Goal: Book appointment/travel/reservation

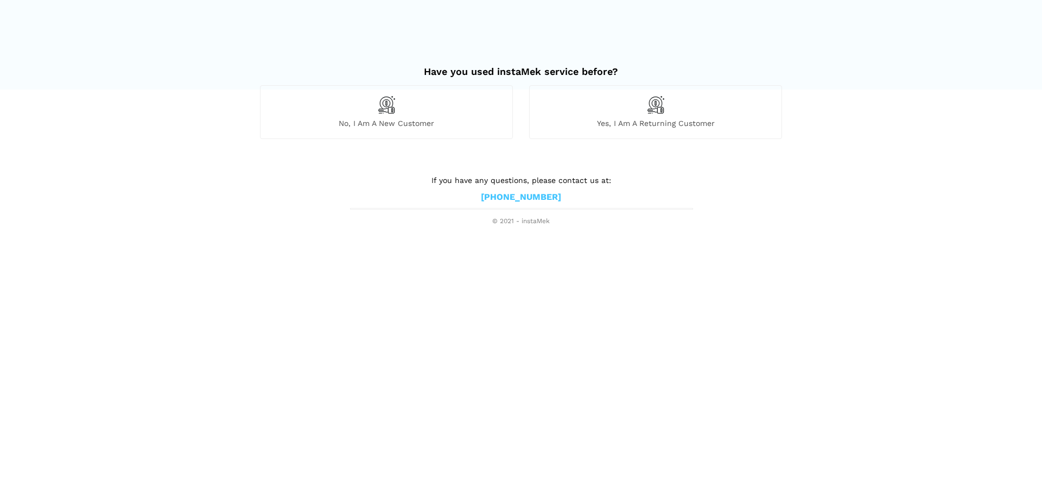
click at [381, 100] on img at bounding box center [386, 105] width 18 height 18
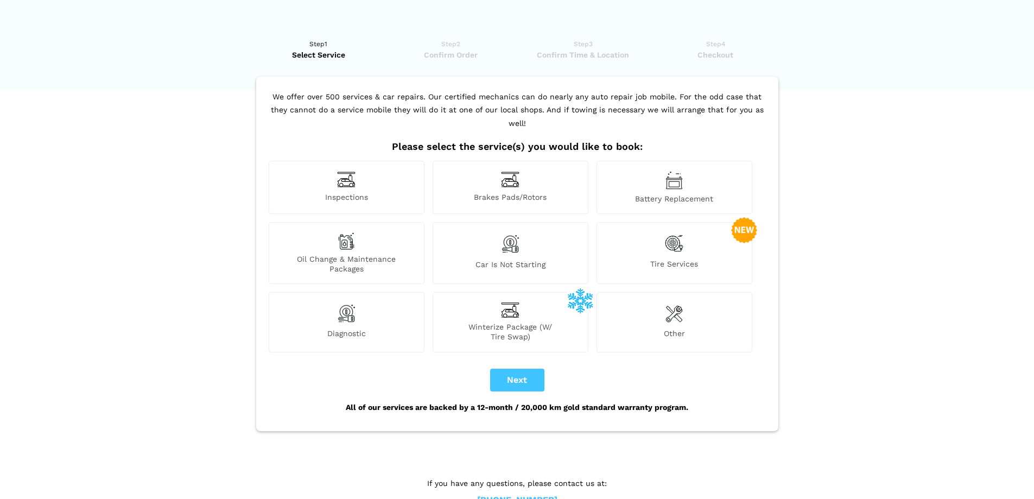
click at [674, 232] on img at bounding box center [674, 243] width 18 height 22
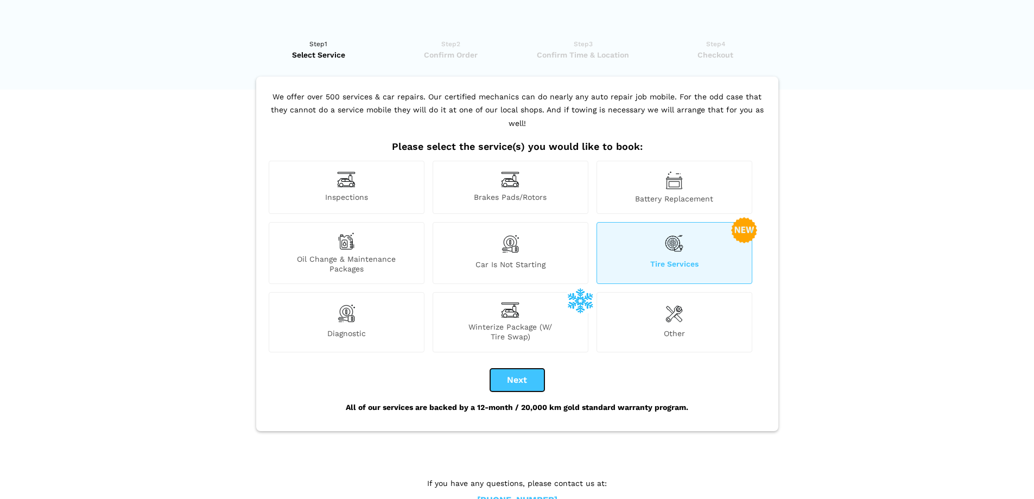
click at [538, 372] on button "Next" at bounding box center [517, 380] width 54 height 23
checkbox input "true"
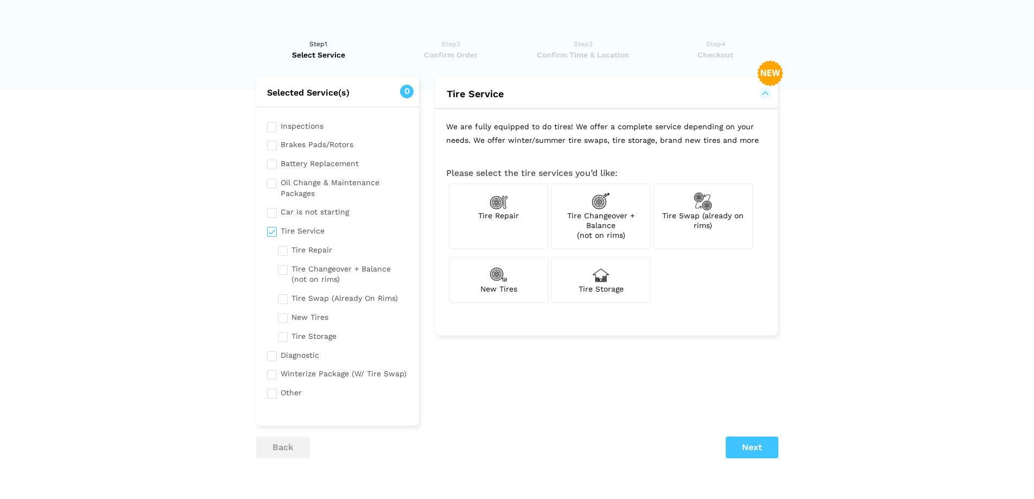
click at [597, 215] on span "Tire Changeover + Balance (not on rims)" at bounding box center [600, 225] width 67 height 28
checkbox input "true"
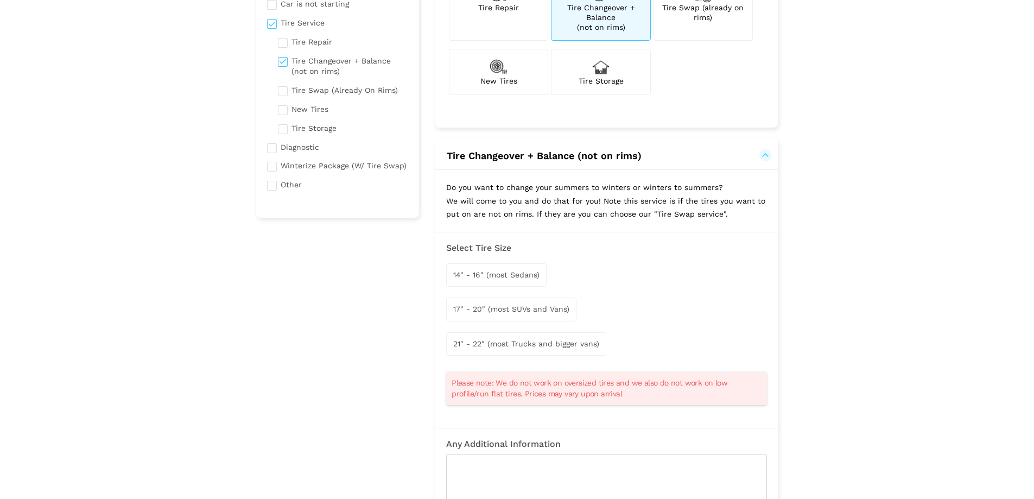
scroll to position [217, 0]
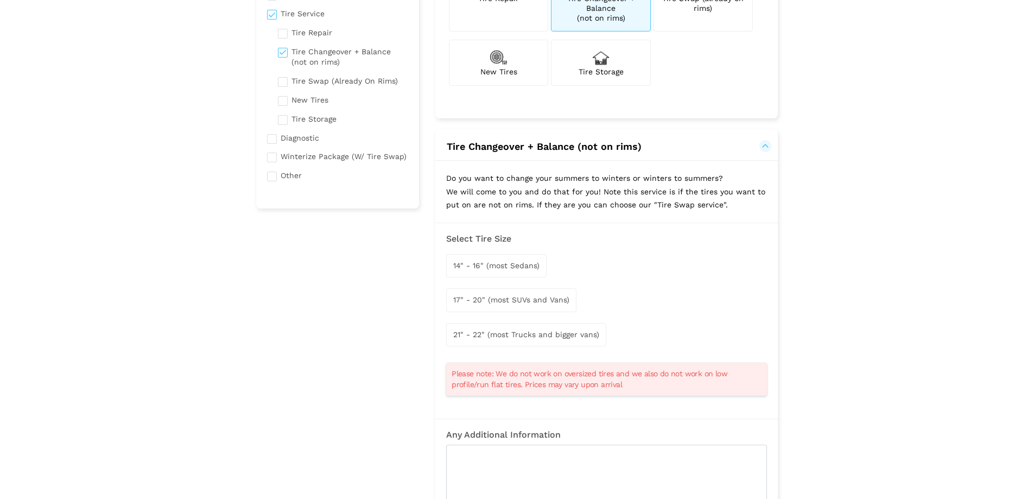
click at [529, 271] on div "14" - 16" (most Sedans)" at bounding box center [496, 265] width 100 height 23
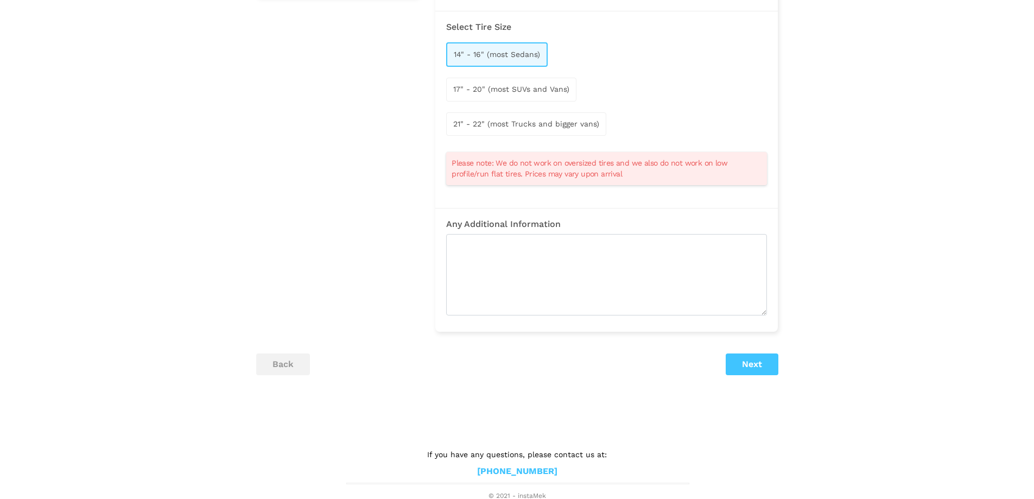
scroll to position [431, 0]
click at [750, 363] on button "Next" at bounding box center [752, 362] width 53 height 22
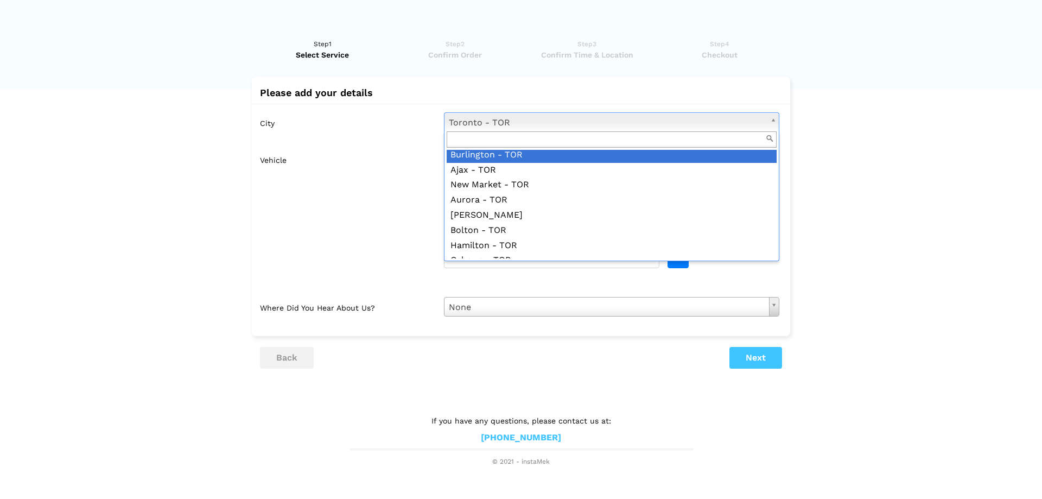
scroll to position [977, 0]
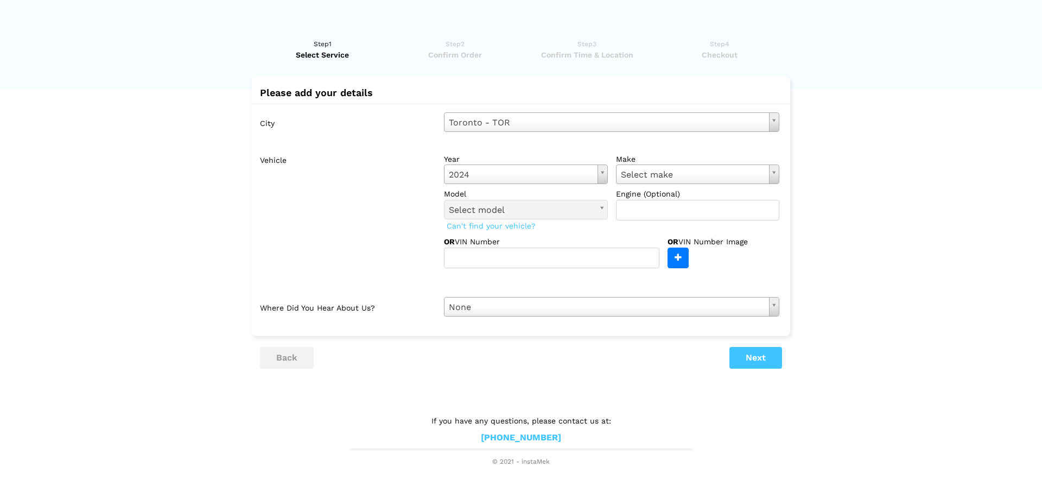
click at [710, 164] on label "make" at bounding box center [698, 159] width 164 height 11
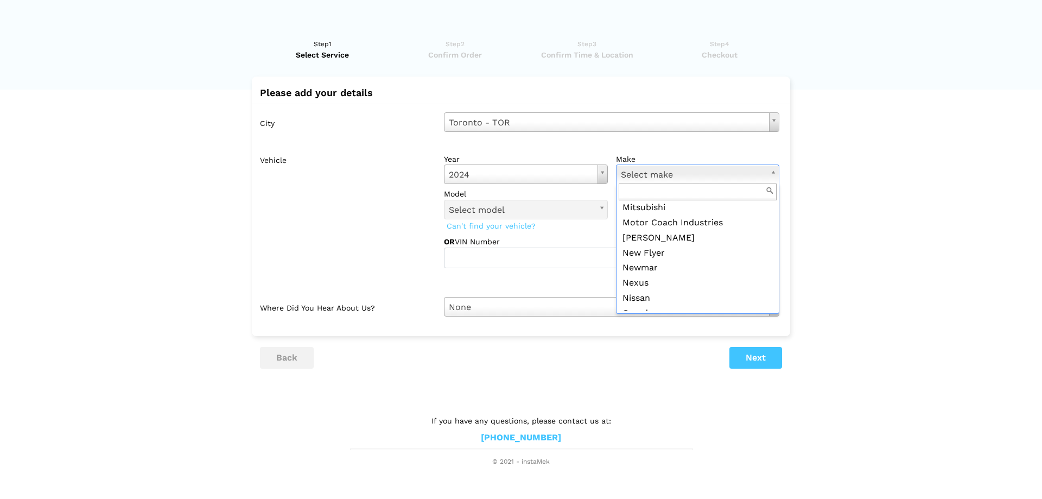
scroll to position [1140, 0]
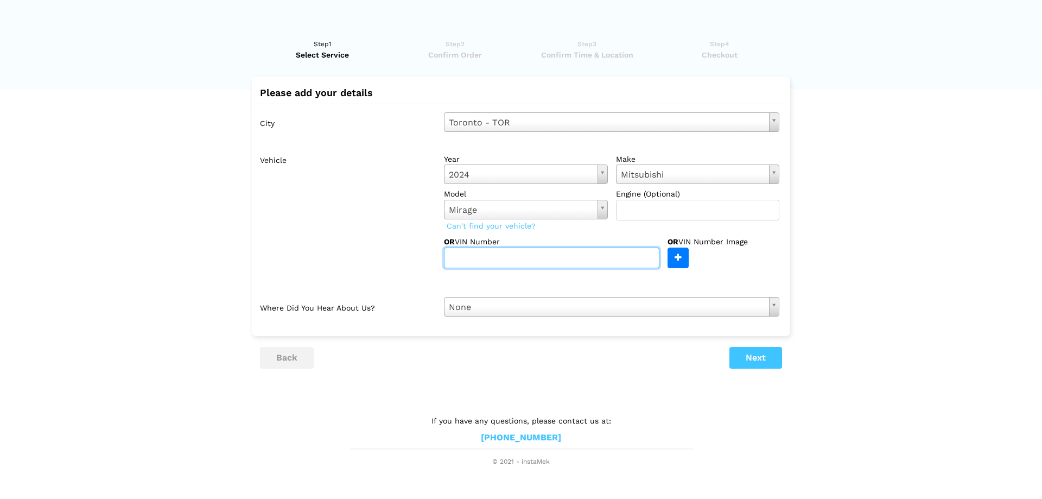
click at [573, 259] on input "text" at bounding box center [551, 257] width 215 height 21
click at [751, 357] on button "Next" at bounding box center [755, 358] width 53 height 22
